Goal: Task Accomplishment & Management: Manage account settings

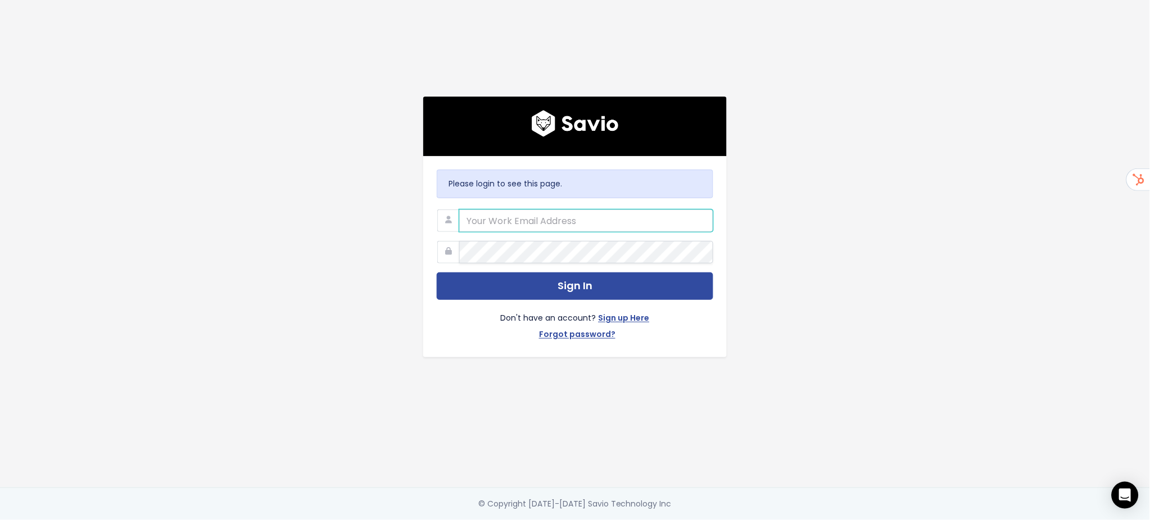
type input "tim.jackson@scanifly.com"
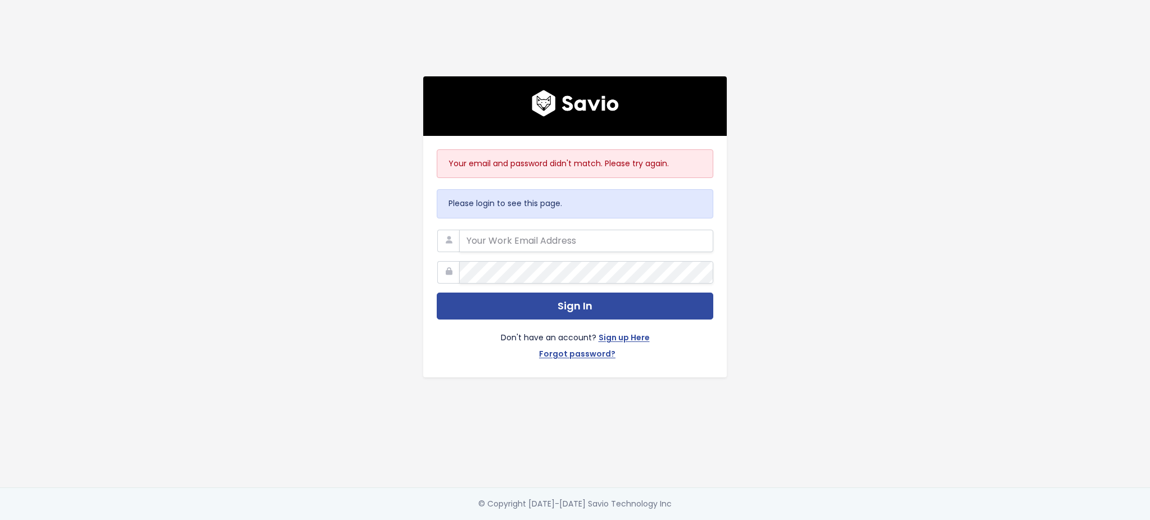
click at [486, 281] on form "Sign In Don't have an account? Sign up Here Forgot password?" at bounding box center [575, 297] width 276 height 134
